Goal: Task Accomplishment & Management: Manage account settings

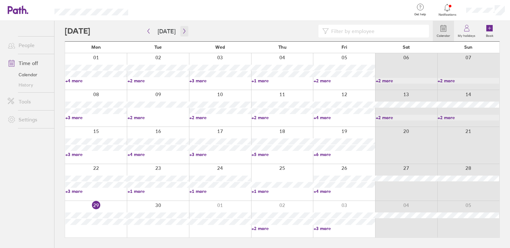
click at [182, 31] on icon "button" at bounding box center [184, 31] width 5 height 5
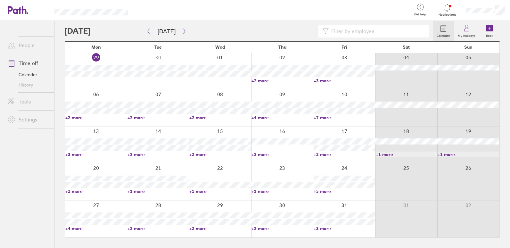
click at [106, 31] on div at bounding box center [249, 31] width 368 height 13
click at [183, 29] on icon "button" at bounding box center [184, 31] width 5 height 5
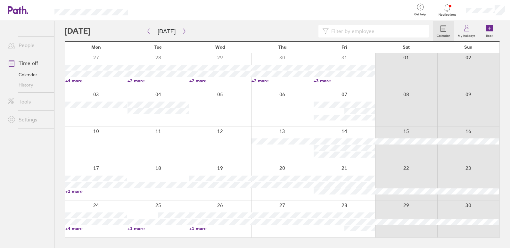
click at [338, 93] on div at bounding box center [344, 108] width 62 height 37
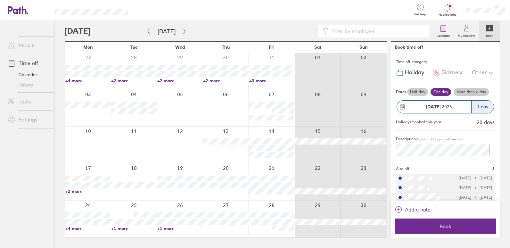
click at [418, 139] on span "(Optional. Only you will see this)" at bounding box center [439, 139] width 47 height 4
click at [471, 93] on label "More than a day" at bounding box center [471, 92] width 35 height 8
click at [0, 0] on input "More than a day" at bounding box center [0, 0] width 0 height 0
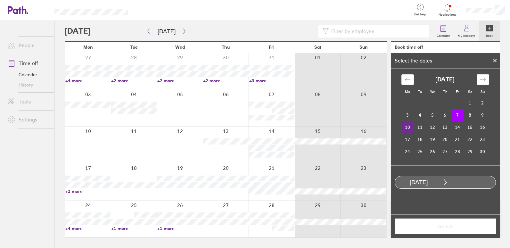
click at [407, 125] on td "10" at bounding box center [408, 127] width 12 height 12
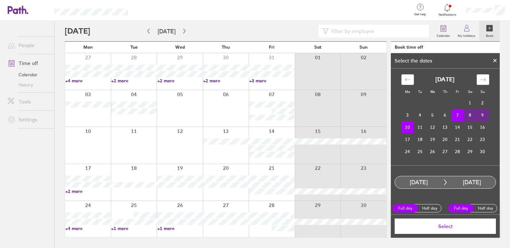
click at [441, 225] on span "Select" at bounding box center [445, 226] width 92 height 6
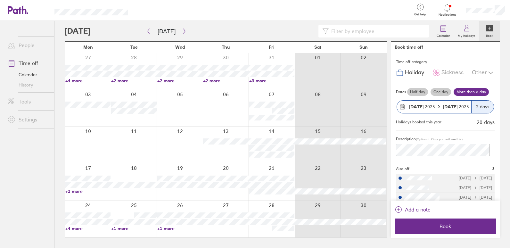
click at [276, 131] on div at bounding box center [272, 145] width 46 height 37
